Goal: Task Accomplishment & Management: Manage account settings

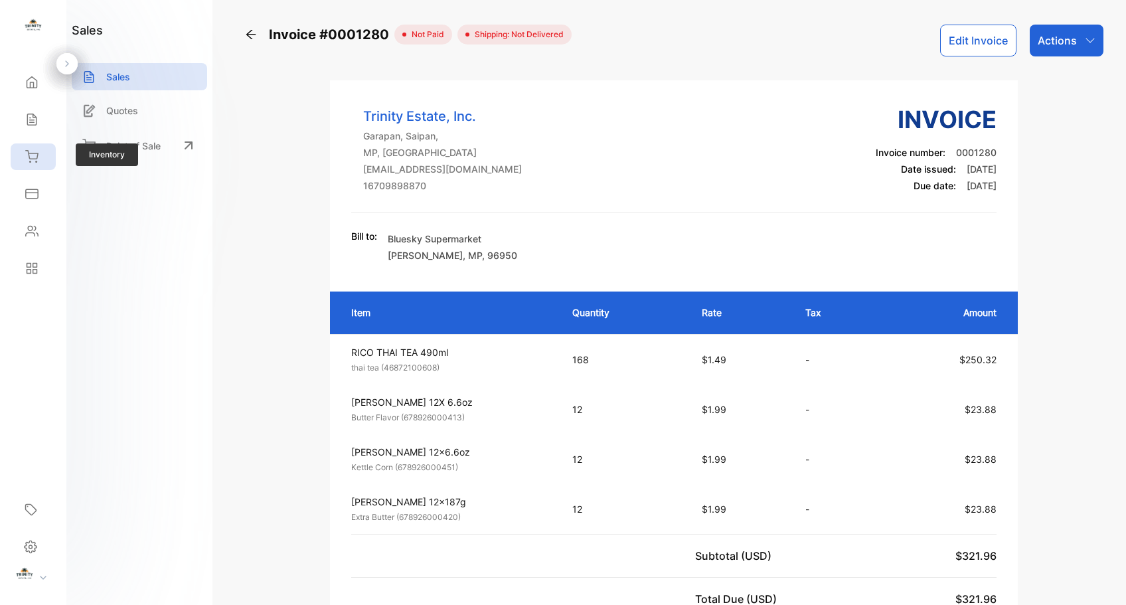
click at [48, 158] on div "Inventory" at bounding box center [33, 156] width 45 height 27
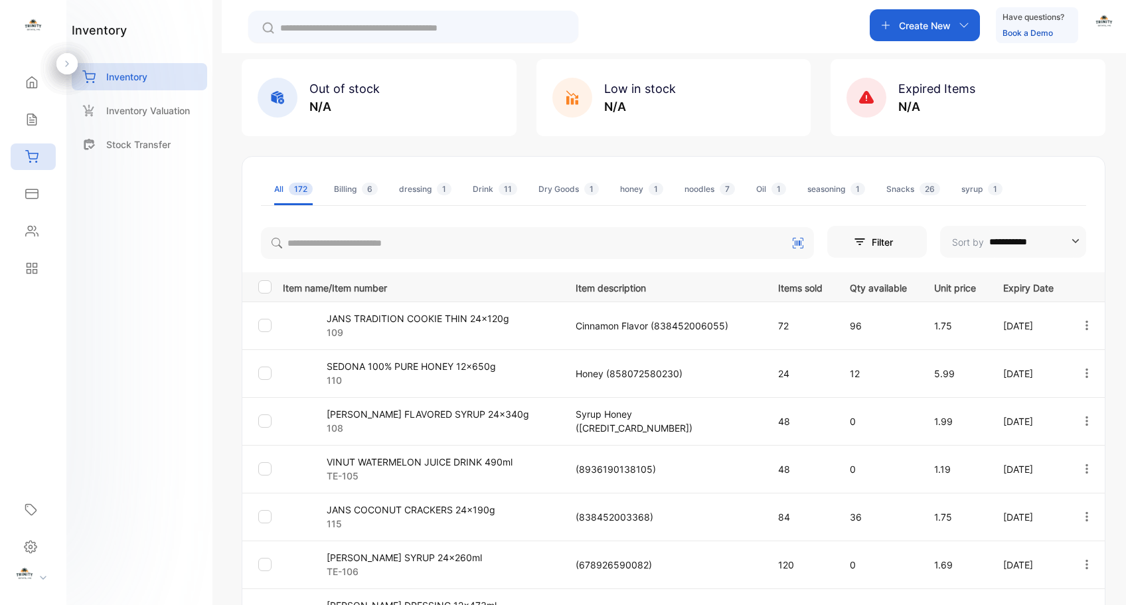
scroll to position [328, 0]
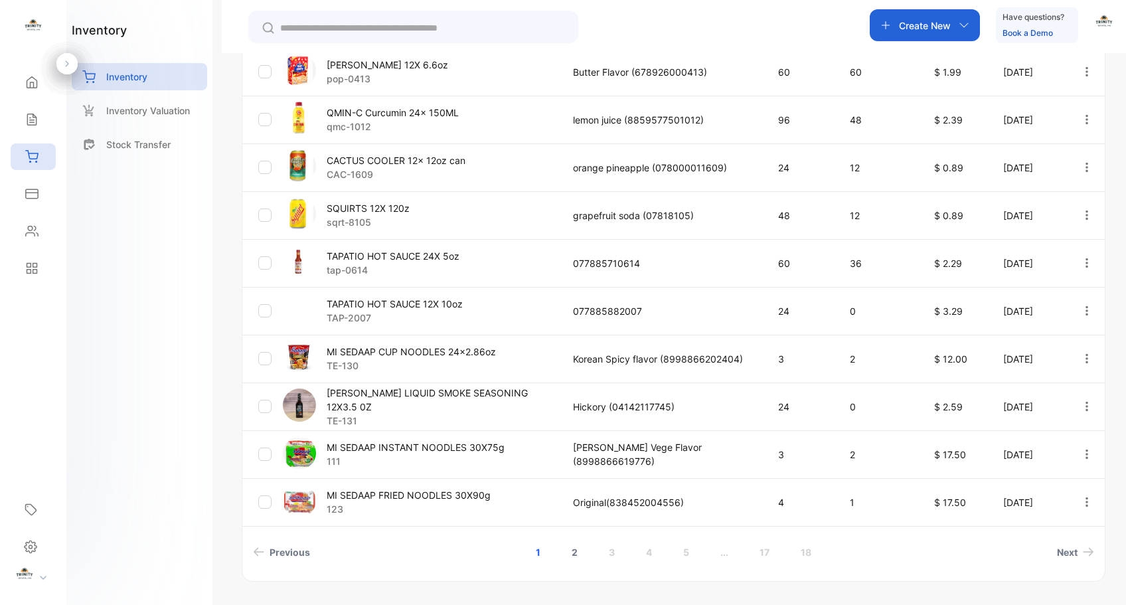
click at [574, 547] on link "2" at bounding box center [574, 552] width 38 height 25
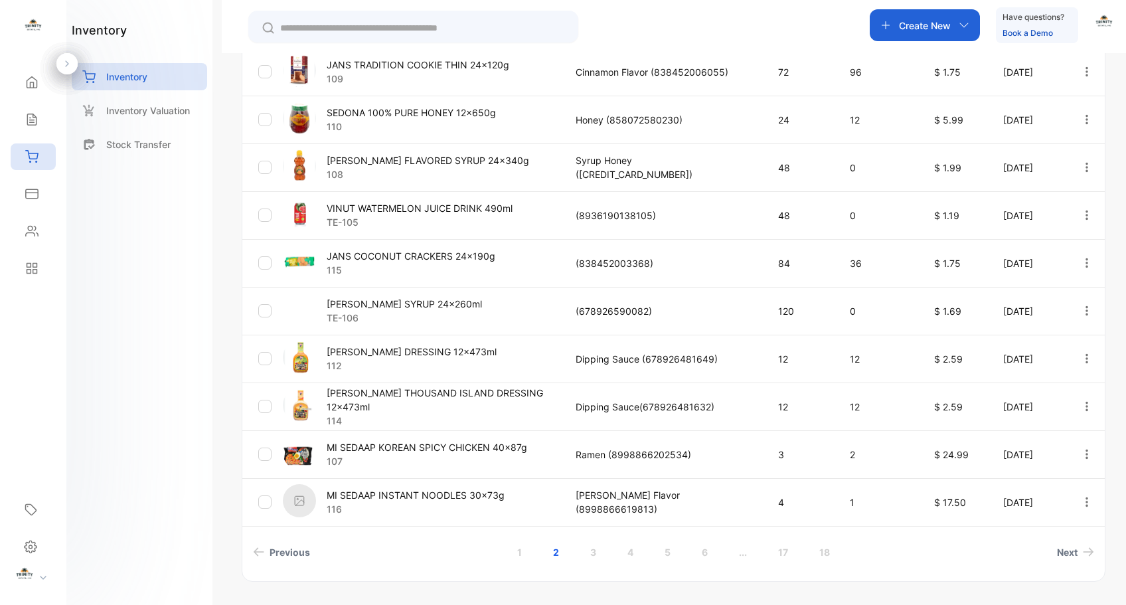
click at [1080, 171] on icon "button" at bounding box center [1086, 167] width 12 height 12
click at [1073, 239] on div "Edit" at bounding box center [1059, 243] width 106 height 27
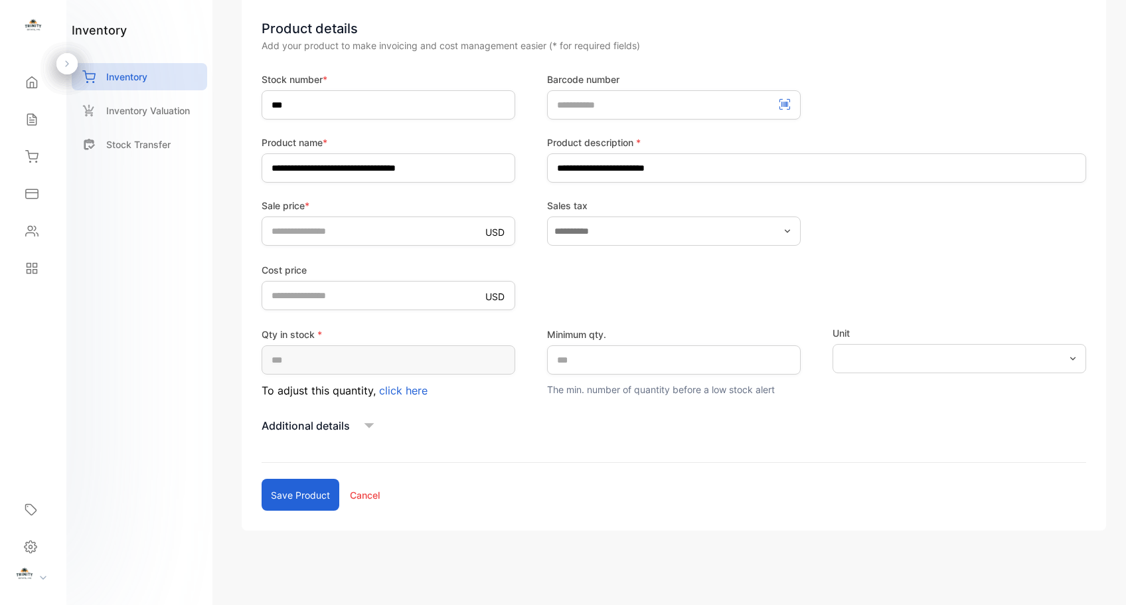
click at [275, 496] on button "Save product" at bounding box center [300, 494] width 78 height 32
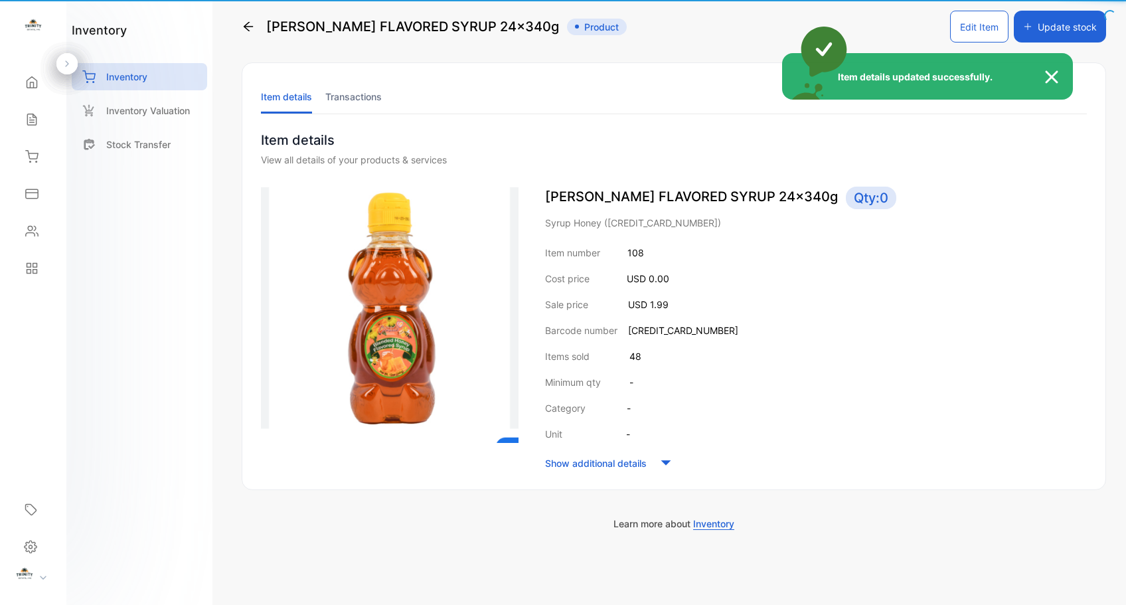
scroll to position [14, 0]
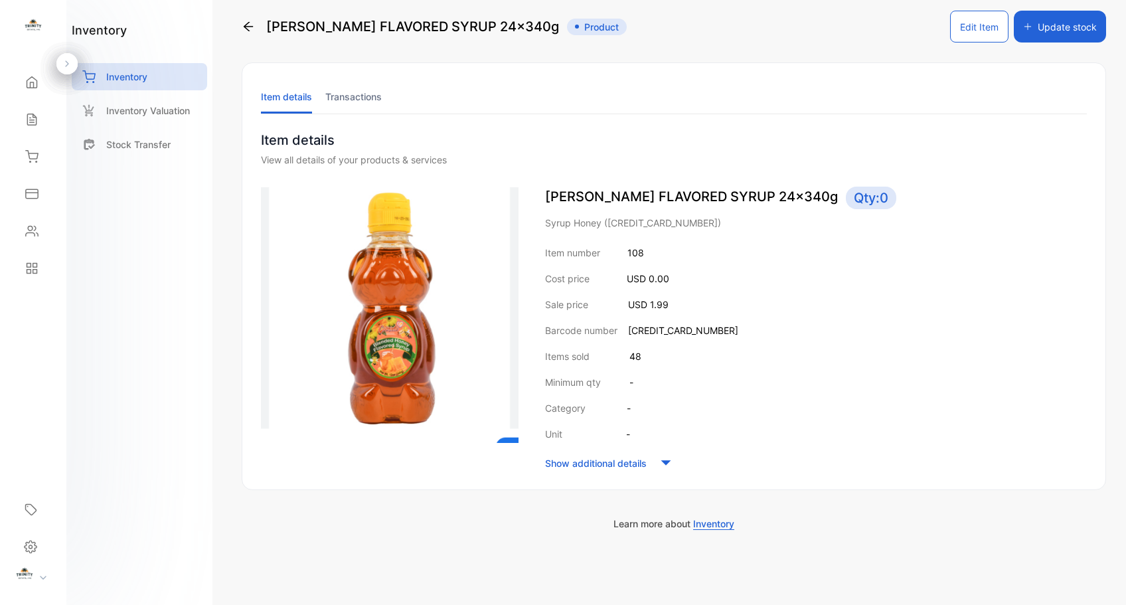
click at [1025, 31] on icon "button" at bounding box center [1027, 26] width 9 height 9
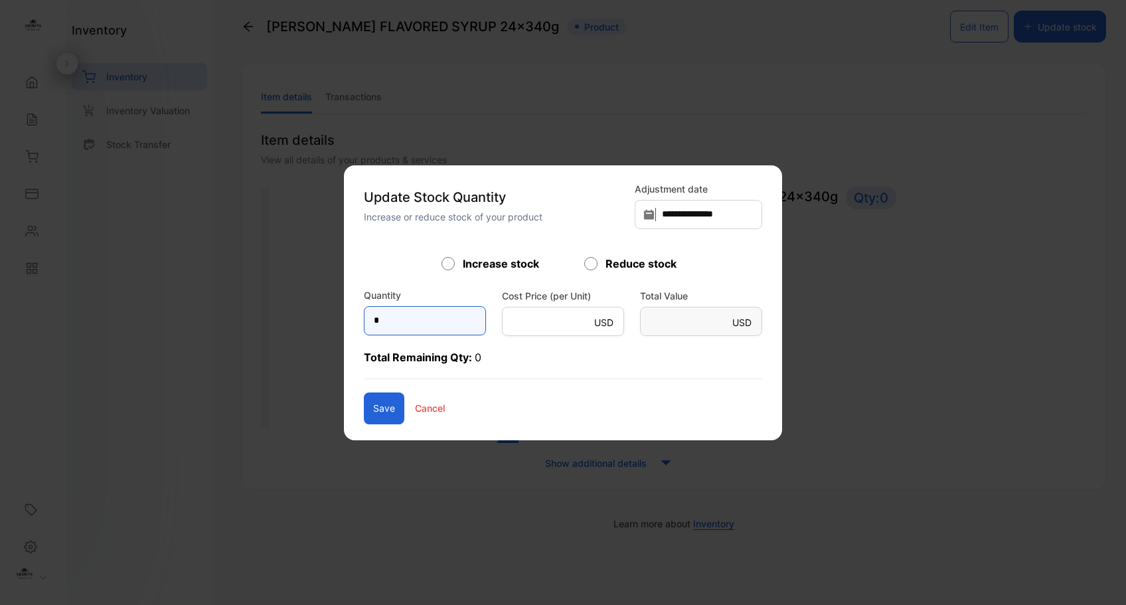
click at [379, 325] on input "*" at bounding box center [425, 320] width 122 height 29
type input "****"
click at [364, 419] on button "Save" at bounding box center [384, 408] width 40 height 32
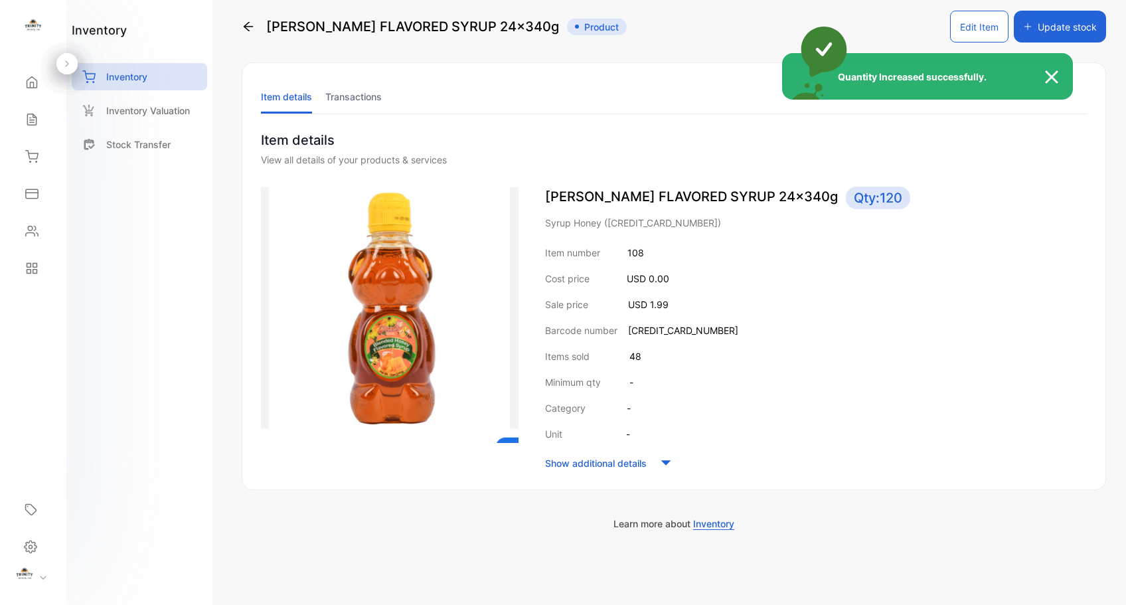
click at [37, 159] on div "Quantity Increased successfully." at bounding box center [563, 302] width 1126 height 605
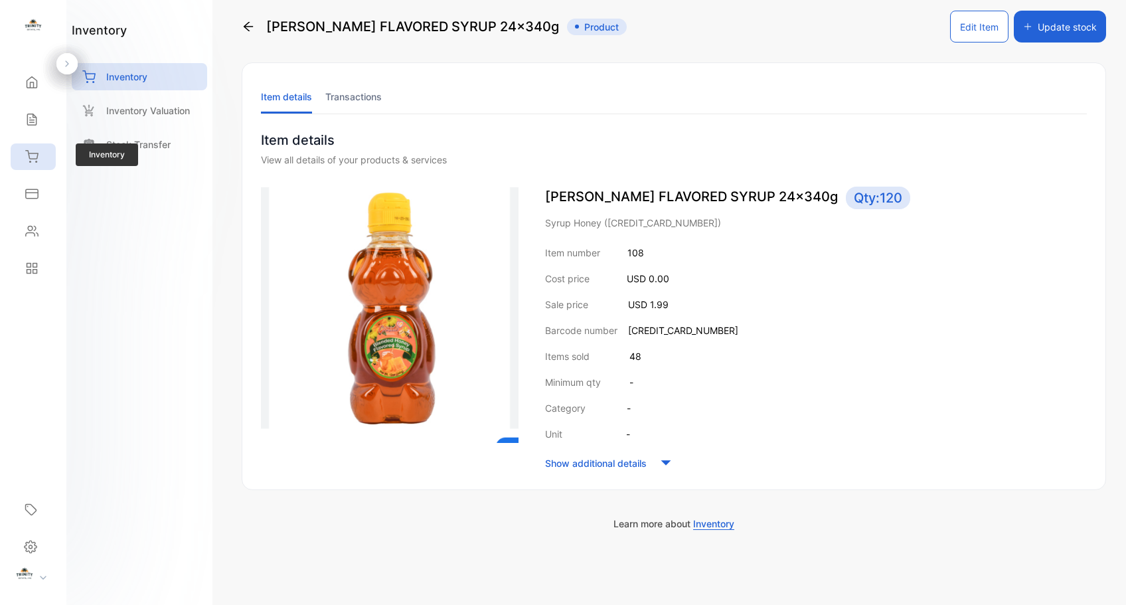
click at [34, 160] on icon at bounding box center [31, 156] width 13 height 13
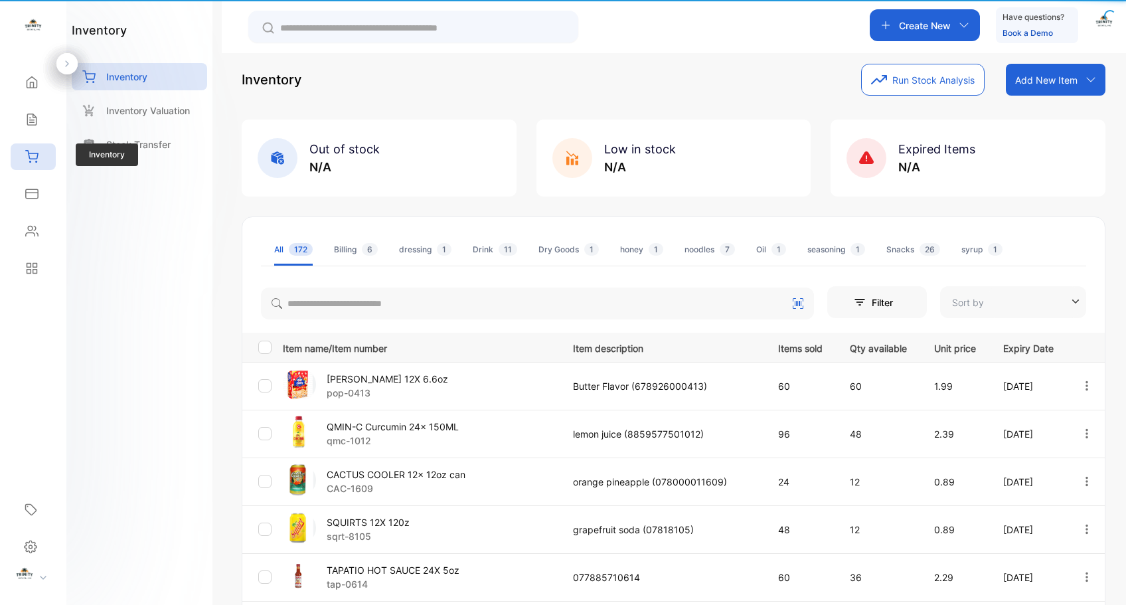
type input "**********"
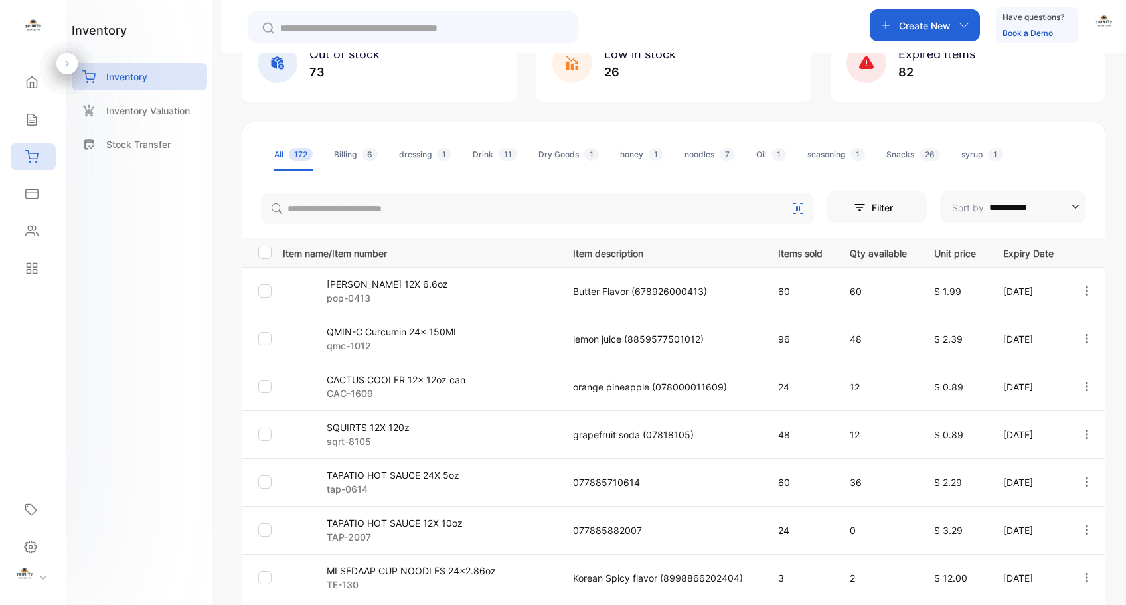
scroll to position [361, 0]
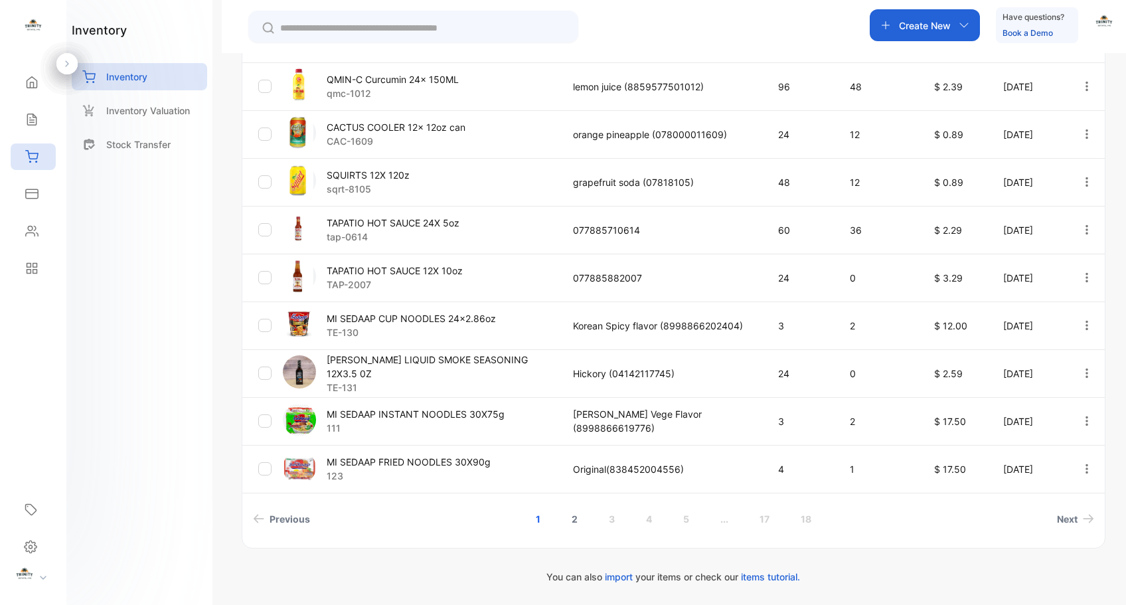
click at [573, 521] on link "2" at bounding box center [574, 518] width 38 height 25
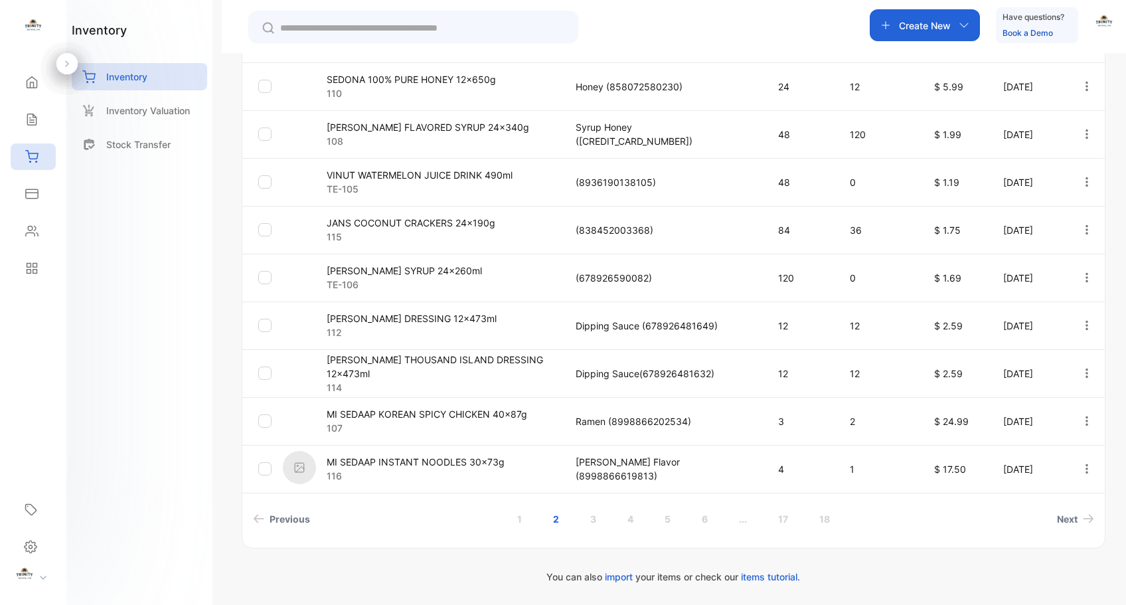
scroll to position [0, 0]
